Goal: Task Accomplishment & Management: Manage account settings

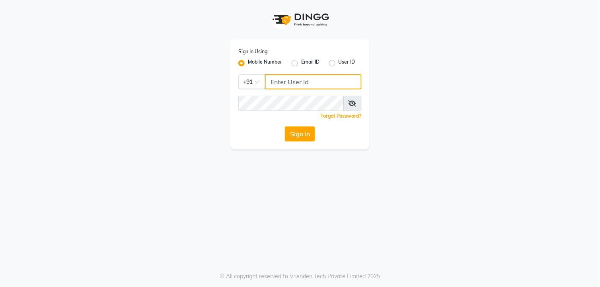
click at [304, 84] on input "Username" at bounding box center [313, 81] width 97 height 15
type input "7720066066"
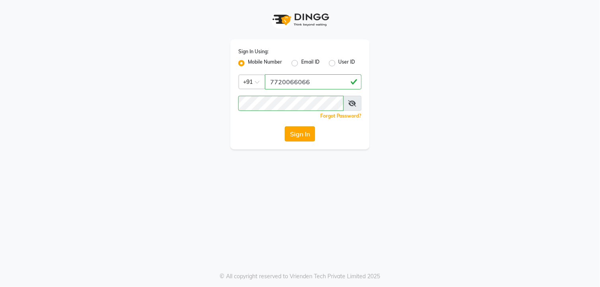
click at [300, 134] on button "Sign In" at bounding box center [300, 133] width 30 height 15
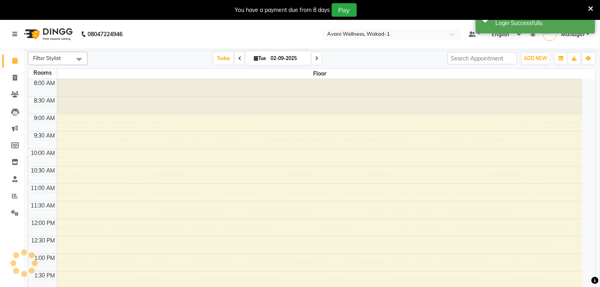
select select "en"
